Goal: Transaction & Acquisition: Purchase product/service

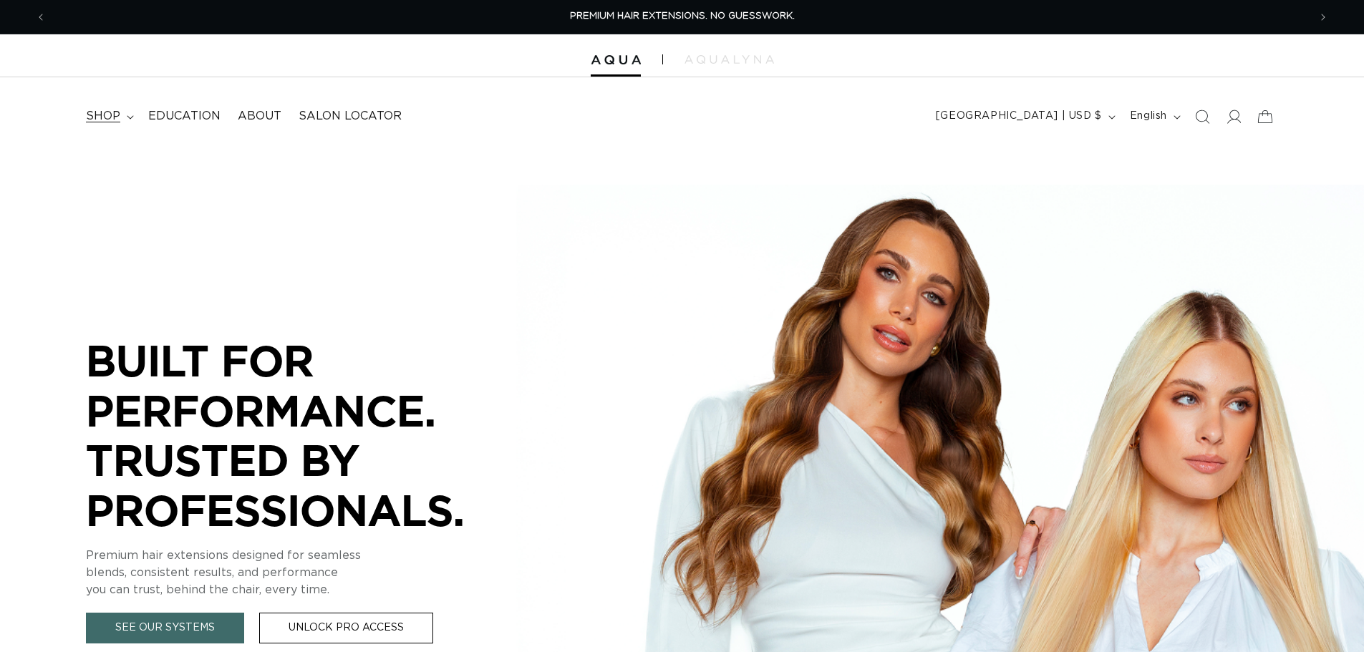
click at [111, 120] on span "shop" at bounding box center [103, 116] width 34 height 15
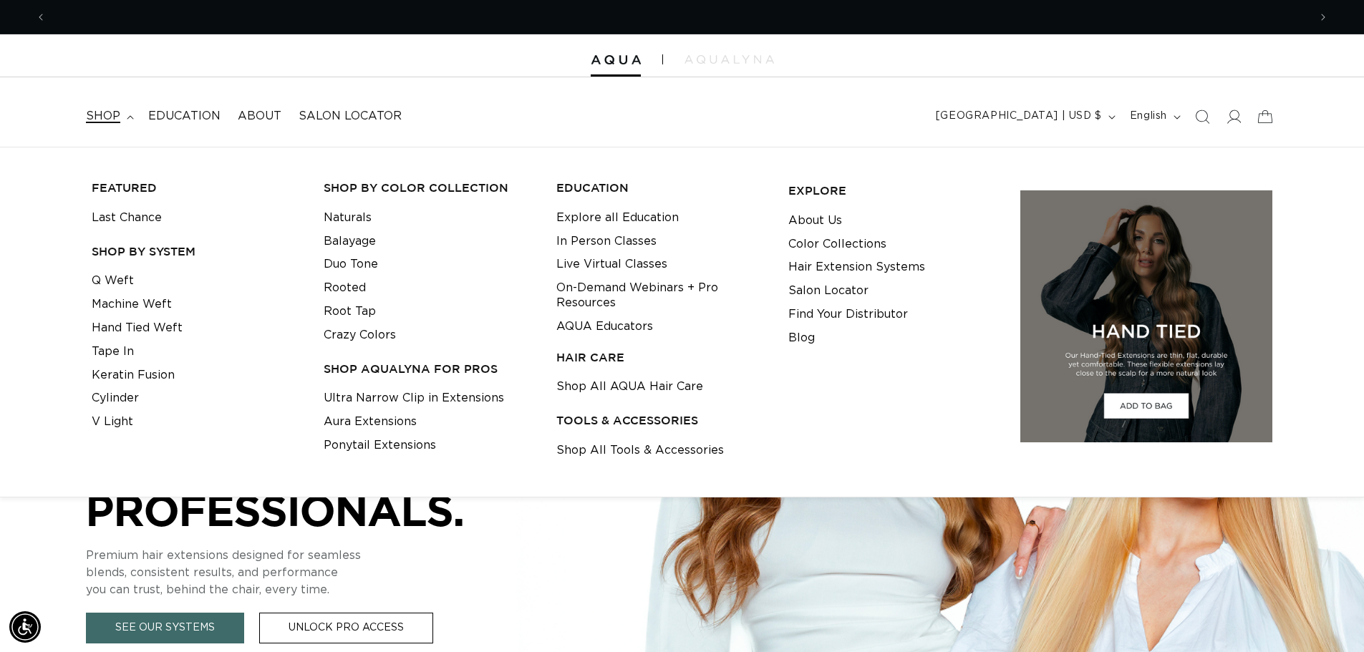
scroll to position [0, 1263]
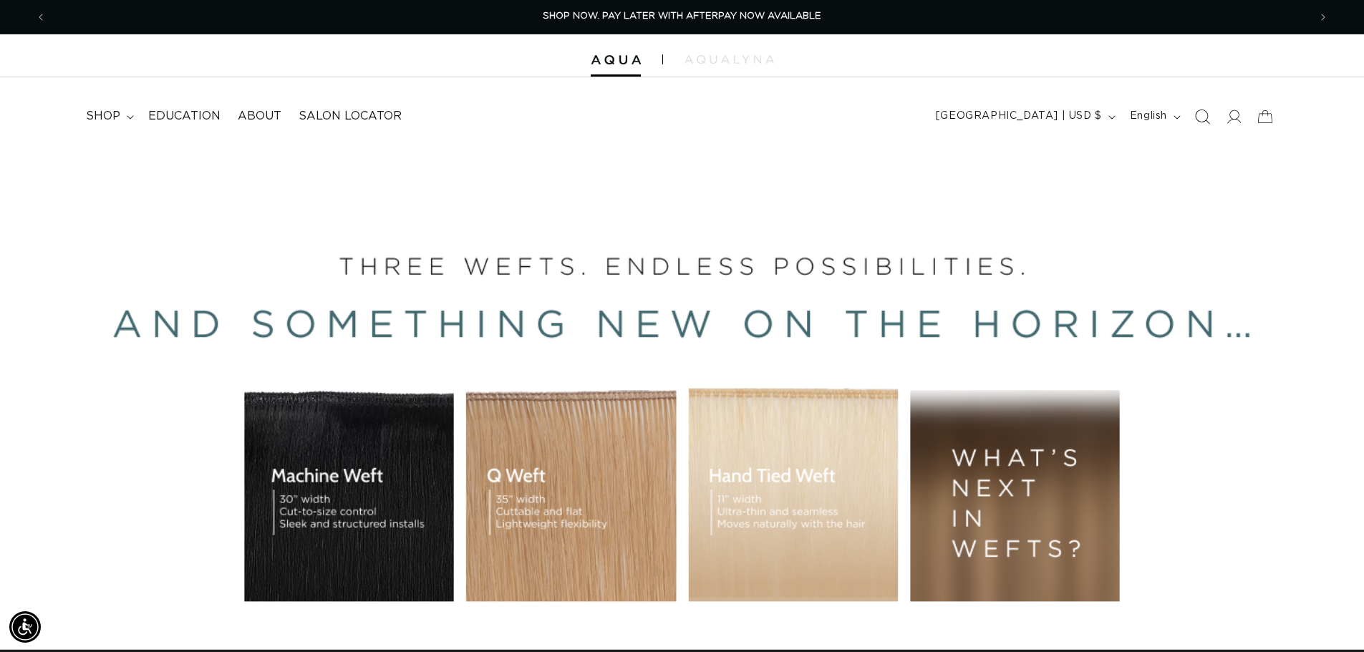
click at [1208, 117] on icon "Search" at bounding box center [1202, 116] width 15 height 15
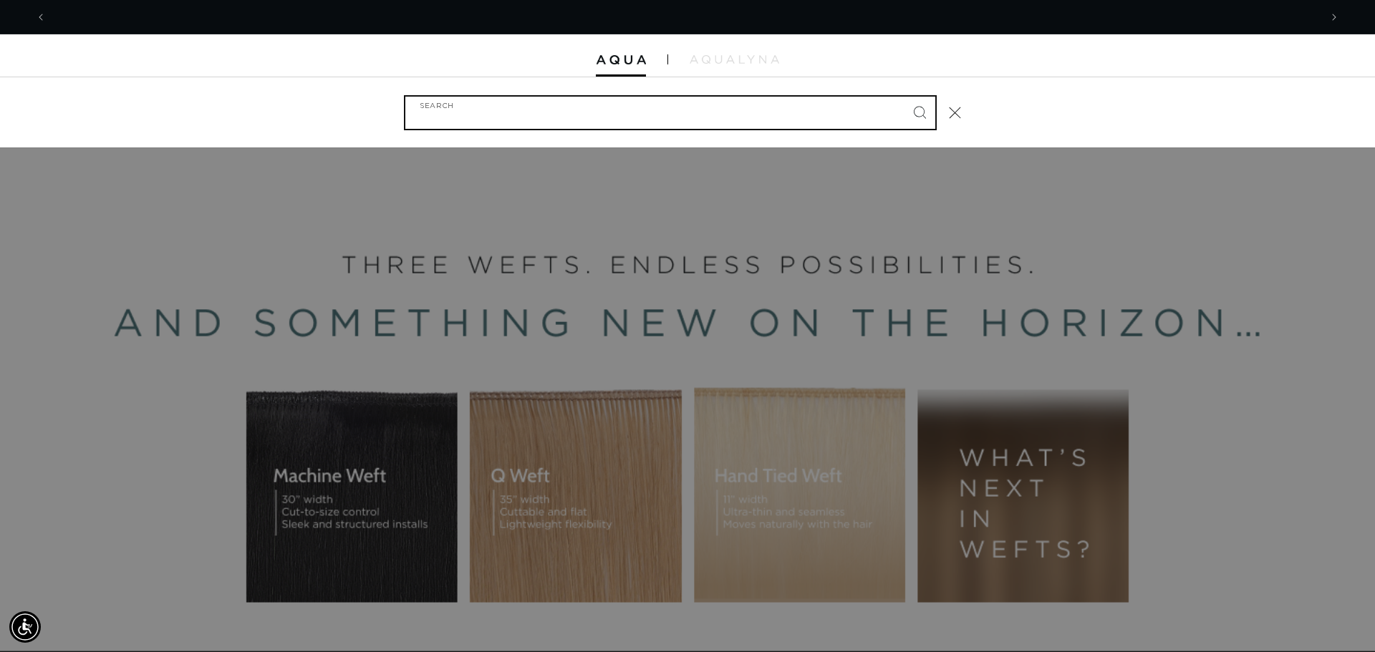
scroll to position [0, 2547]
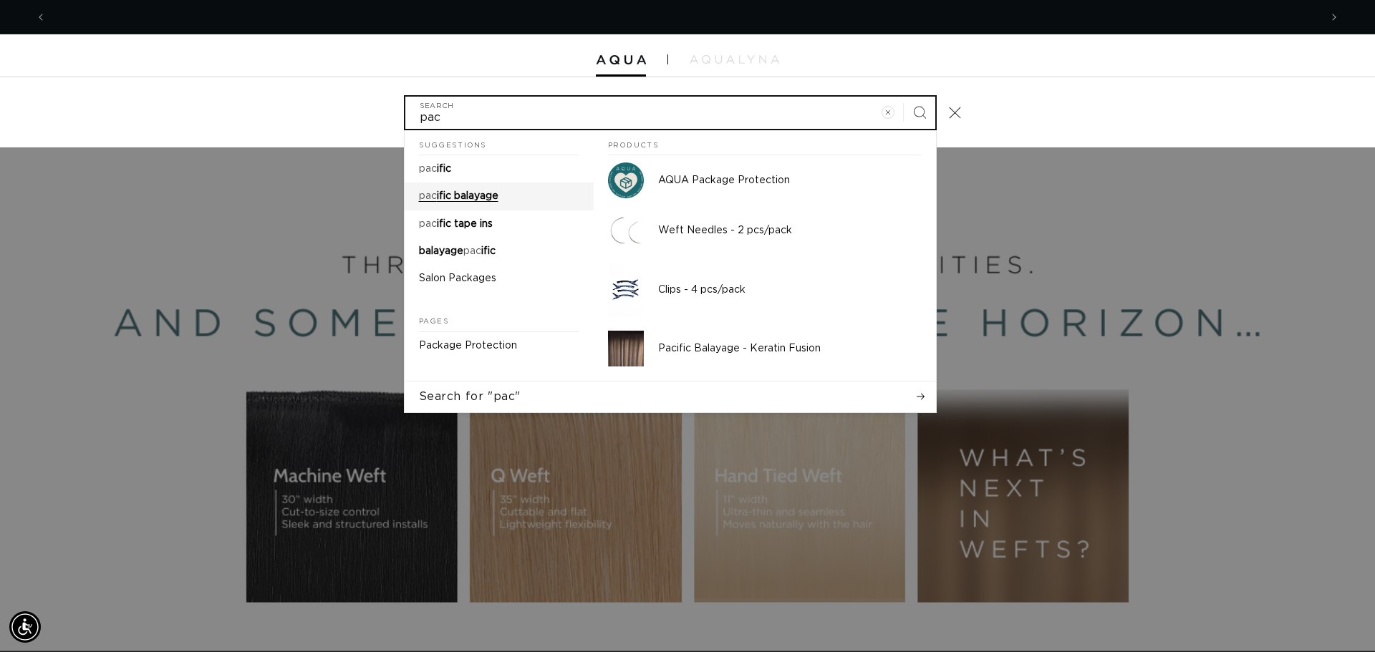
type input "pac"
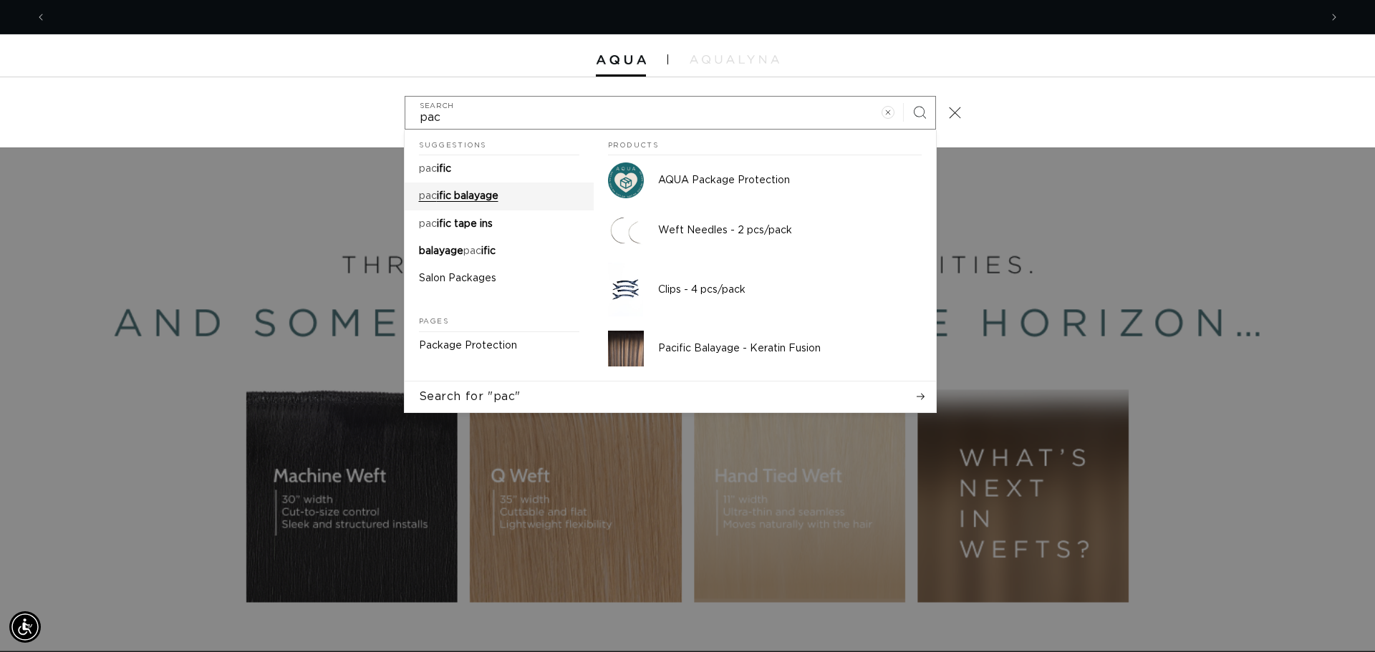
scroll to position [0, 0]
click at [465, 183] on link "pac ific balayage" at bounding box center [499, 196] width 189 height 27
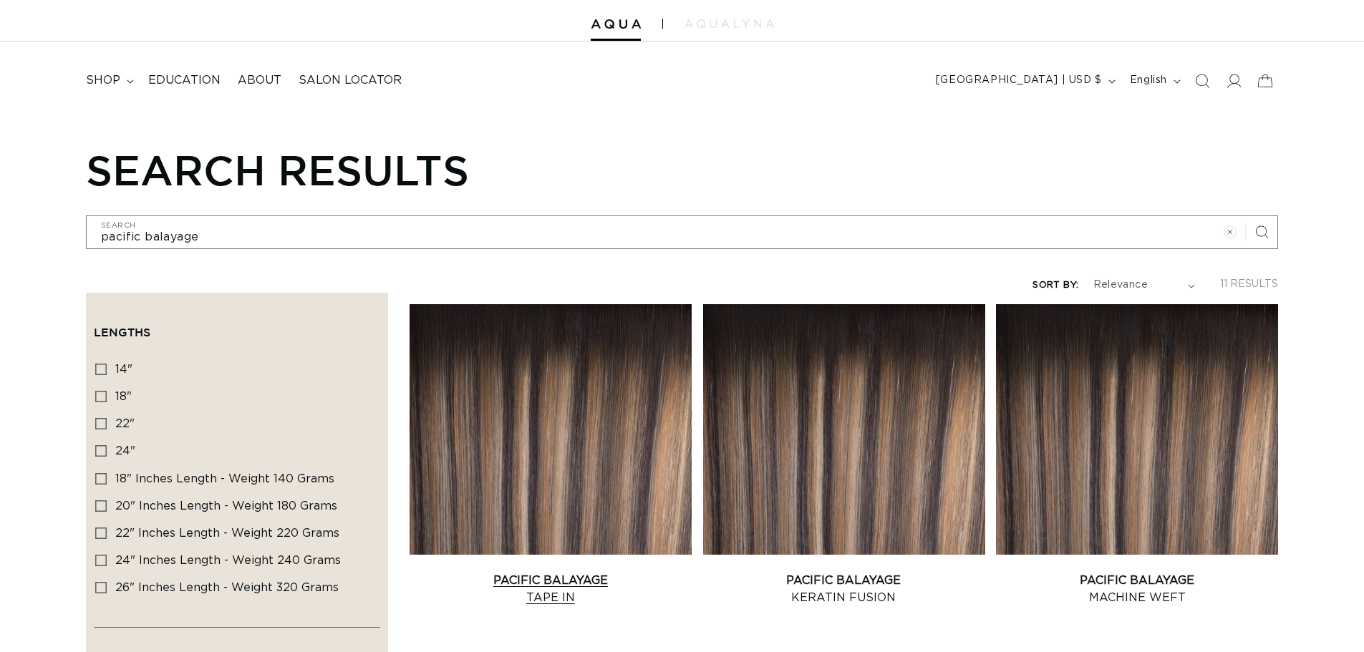
scroll to position [72, 0]
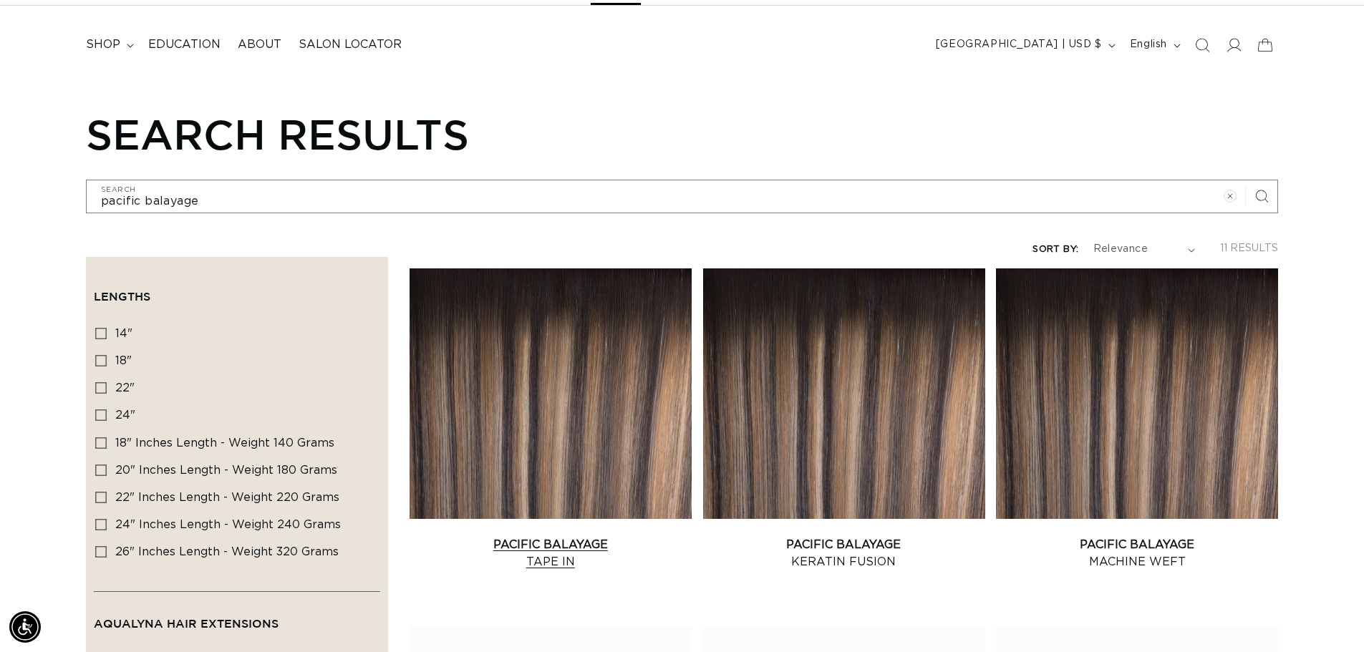
click at [632, 536] on link "Pacific Balayage Tape In" at bounding box center [551, 553] width 282 height 34
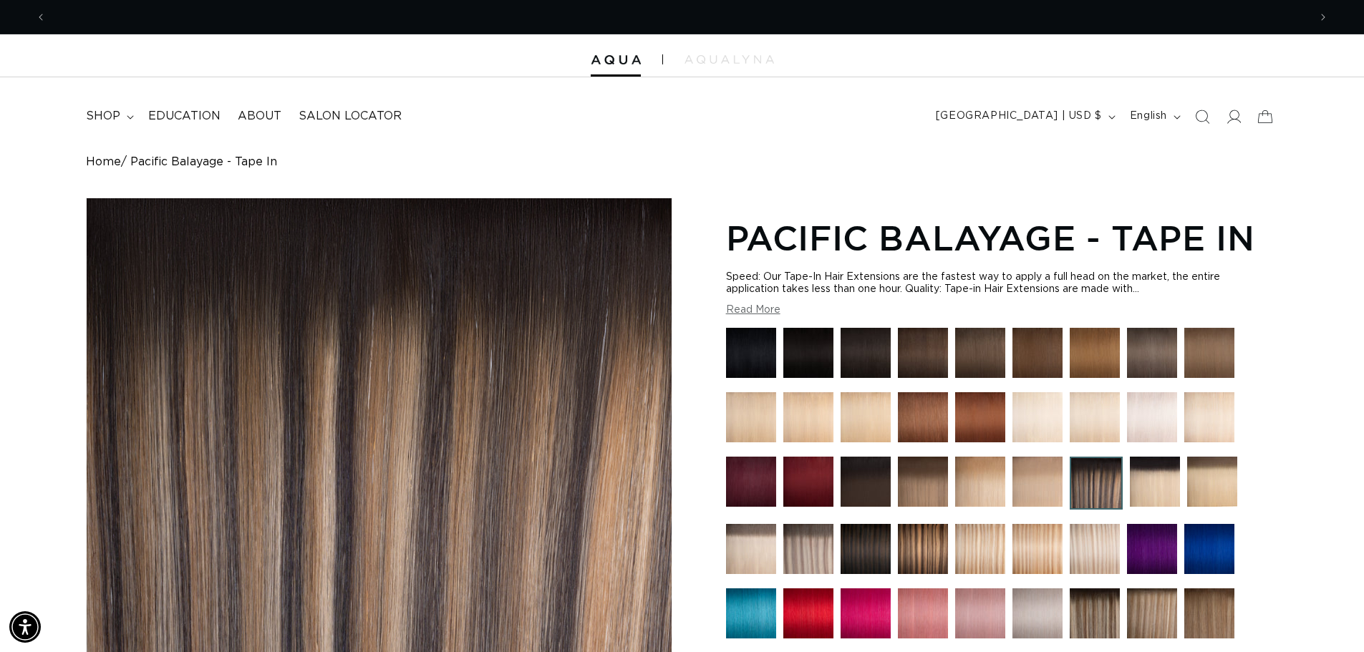
scroll to position [0, 1263]
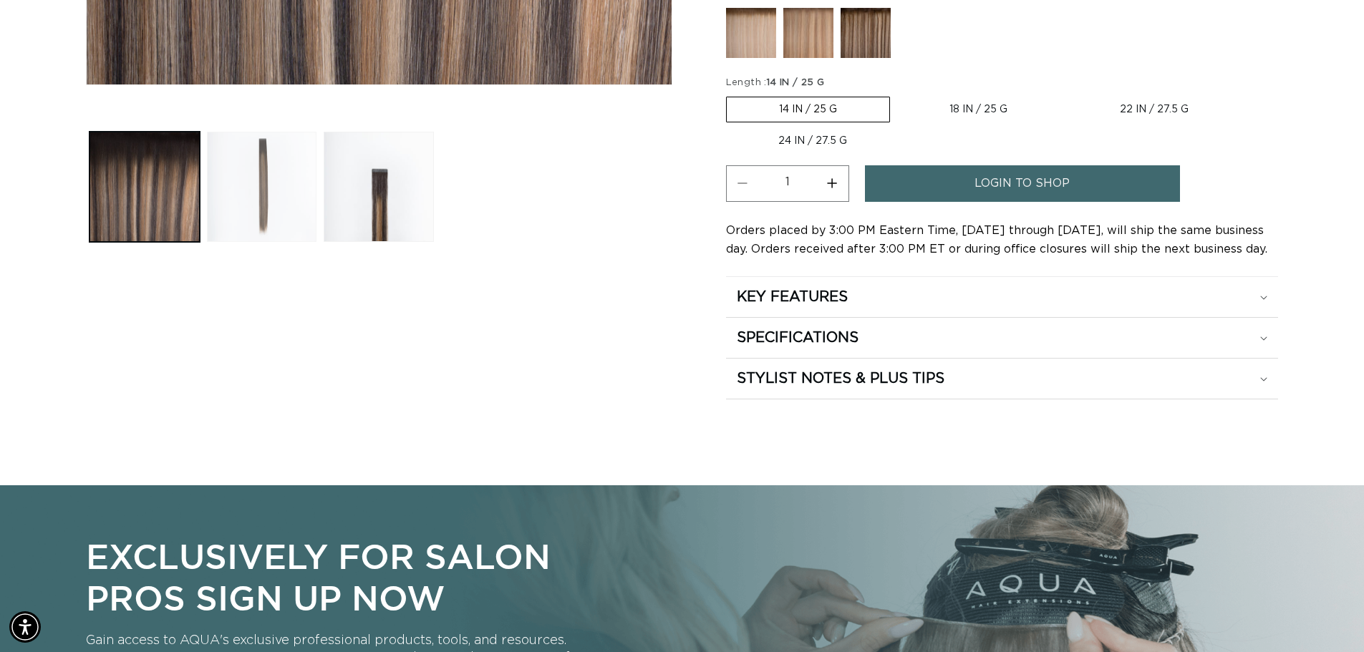
click at [285, 187] on button "Load image 2 in gallery view" at bounding box center [262, 187] width 110 height 110
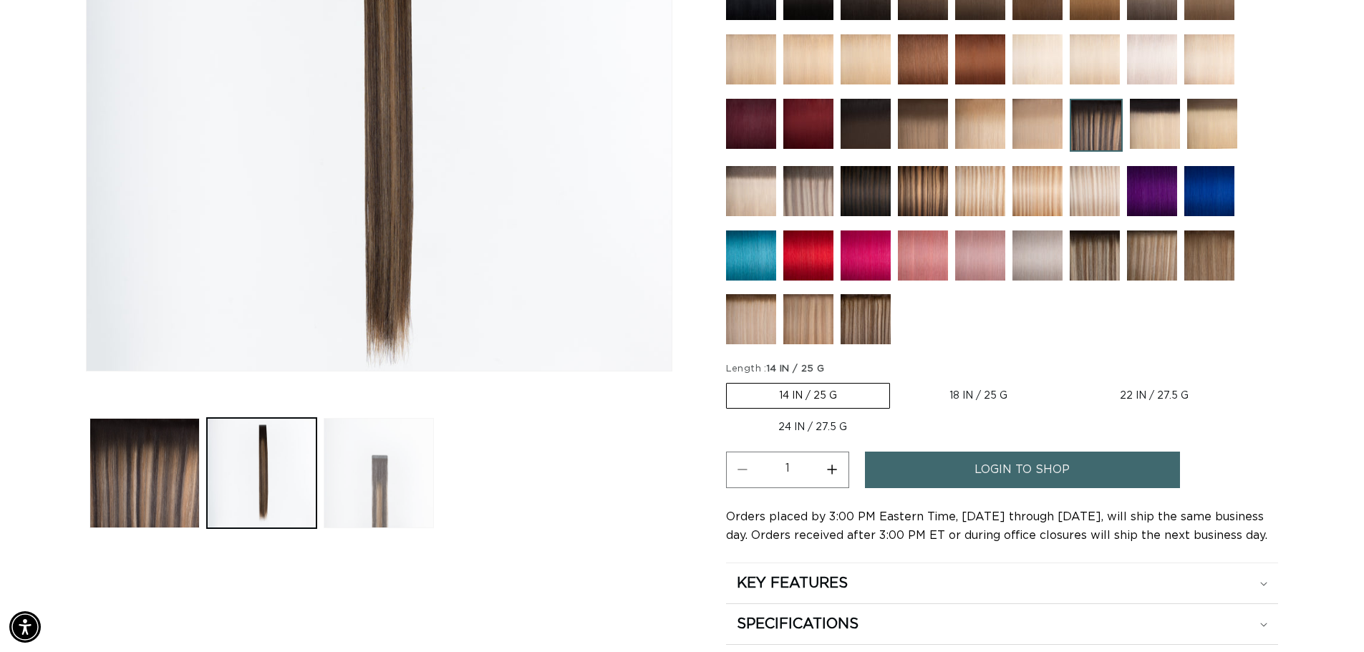
click at [371, 500] on button "Load image 3 in gallery view" at bounding box center [379, 473] width 110 height 110
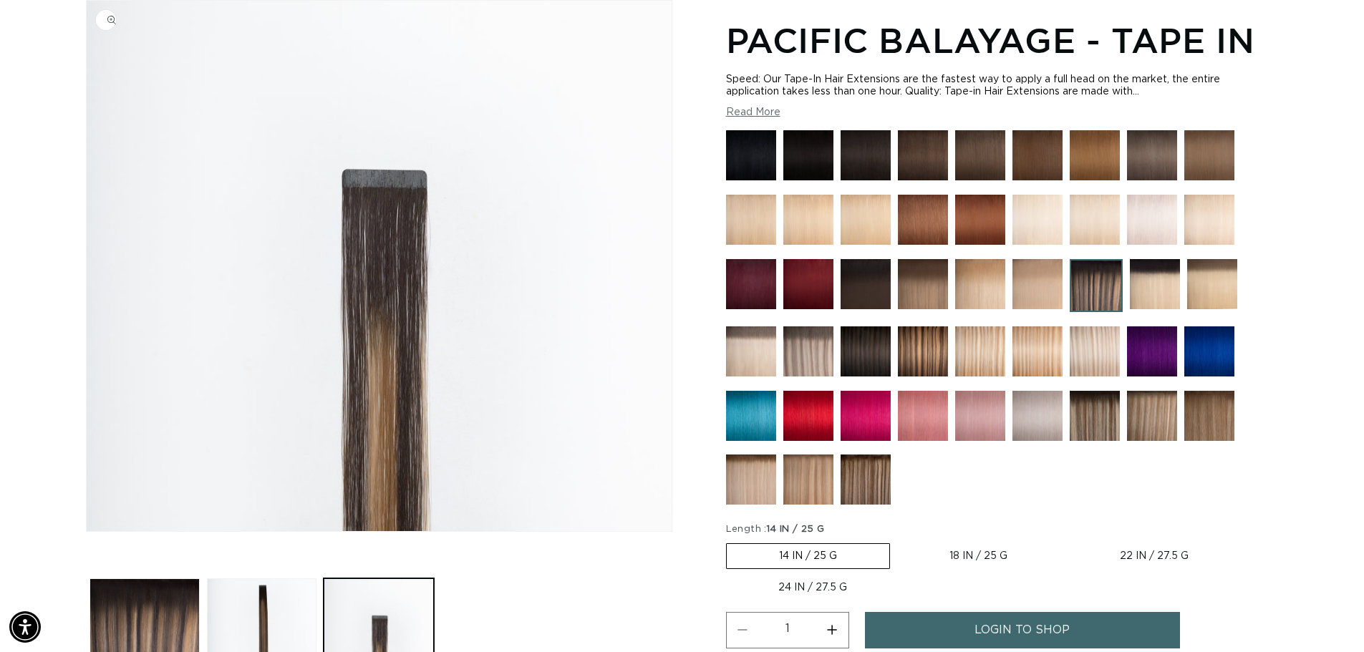
scroll to position [0, 2525]
